Goal: Task Accomplishment & Management: Use online tool/utility

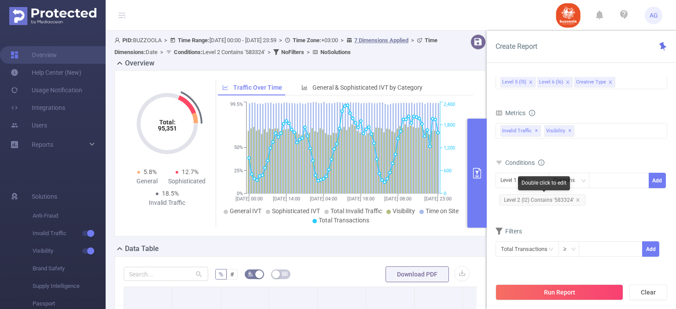
click at [561, 202] on span "Level 2 (l2) Contains '583324'" at bounding box center [542, 200] width 86 height 11
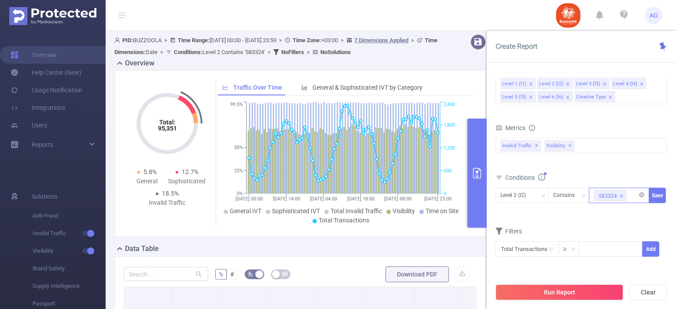
click at [619, 195] on icon "icon: close" at bounding box center [621, 196] width 4 height 4
click at [618, 196] on div at bounding box center [619, 195] width 51 height 15
paste input "590852"
type input "590852"
click at [604, 212] on li "590852" at bounding box center [619, 213] width 60 height 14
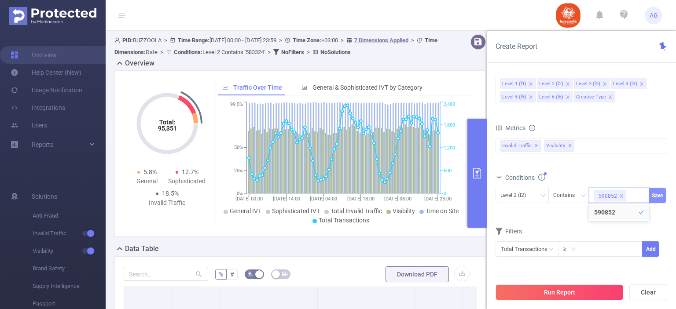
click at [652, 193] on button "Save" at bounding box center [657, 195] width 17 height 15
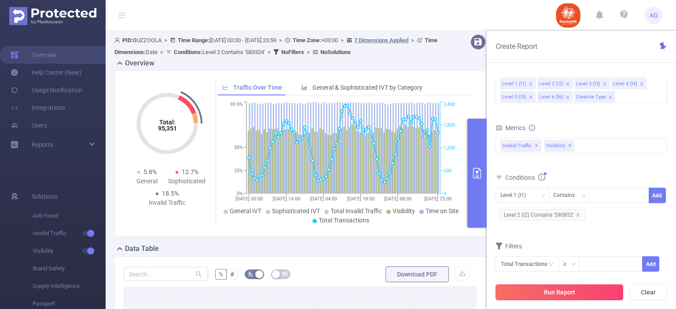
click at [560, 294] on button "Run Report" at bounding box center [560, 293] width 128 height 16
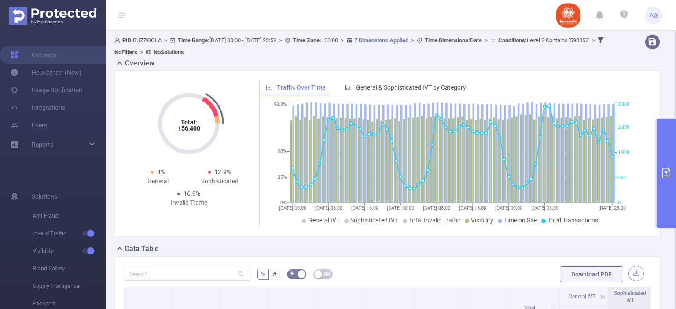
click at [633, 278] on button "button" at bounding box center [636, 273] width 15 height 15
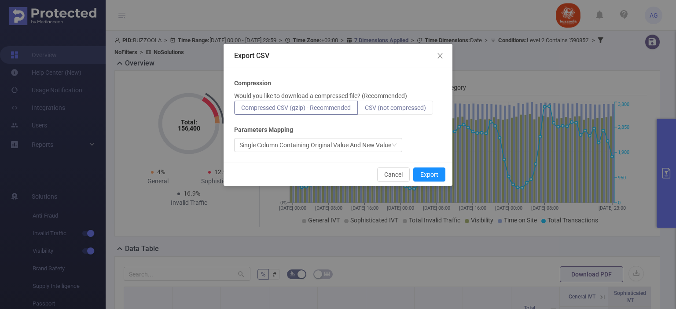
click at [407, 110] on span "CSV (not compressed)" at bounding box center [395, 107] width 61 height 7
click at [365, 110] on input "CSV (not compressed)" at bounding box center [365, 110] width 0 height 0
click at [424, 175] on button "Export" at bounding box center [429, 175] width 32 height 14
